Goal: Browse casually

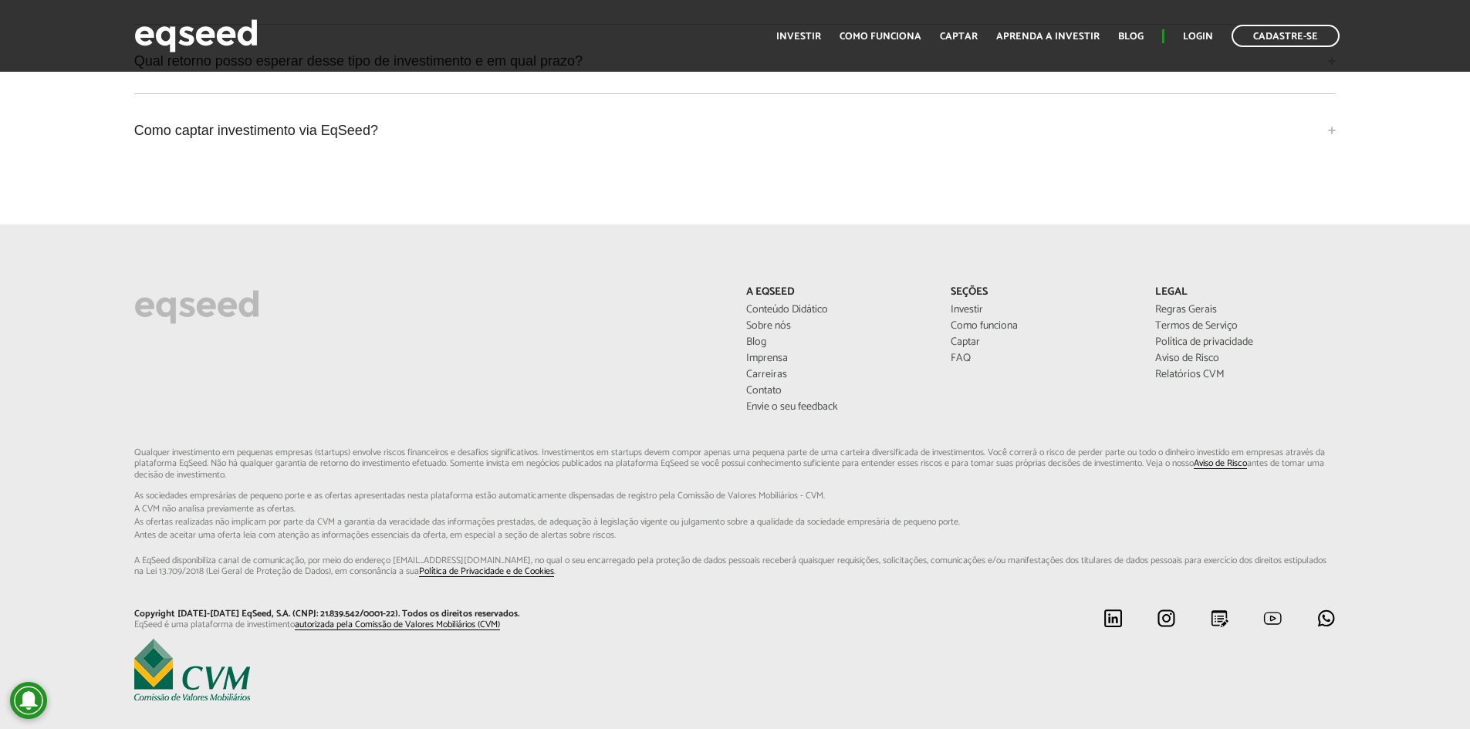
scroll to position [4525, 0]
